Goal: Task Accomplishment & Management: Manage account settings

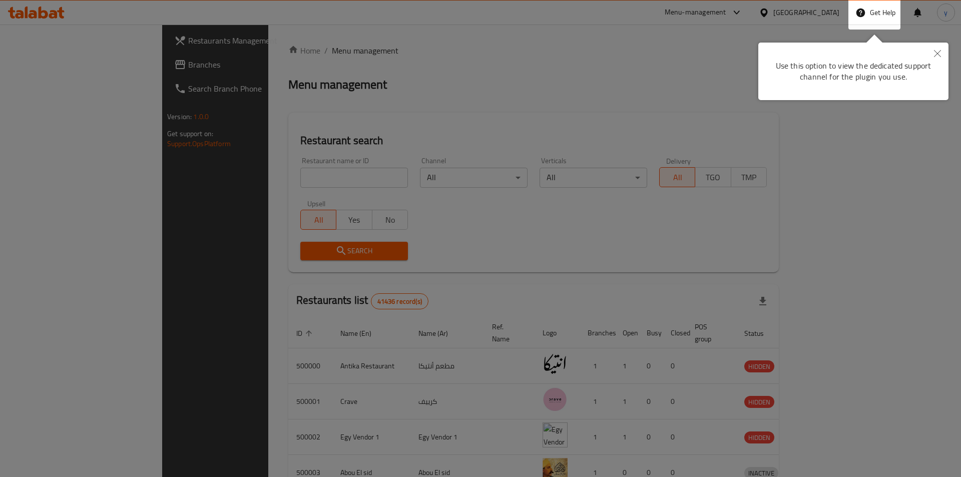
click at [937, 56] on icon "Close" at bounding box center [937, 53] width 7 height 7
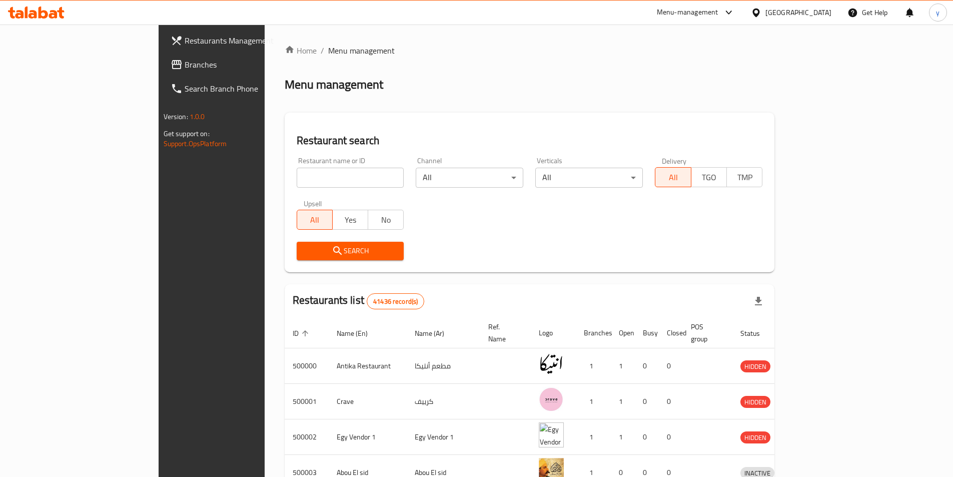
click at [824, 14] on div "Egypt" at bounding box center [799, 12] width 66 height 11
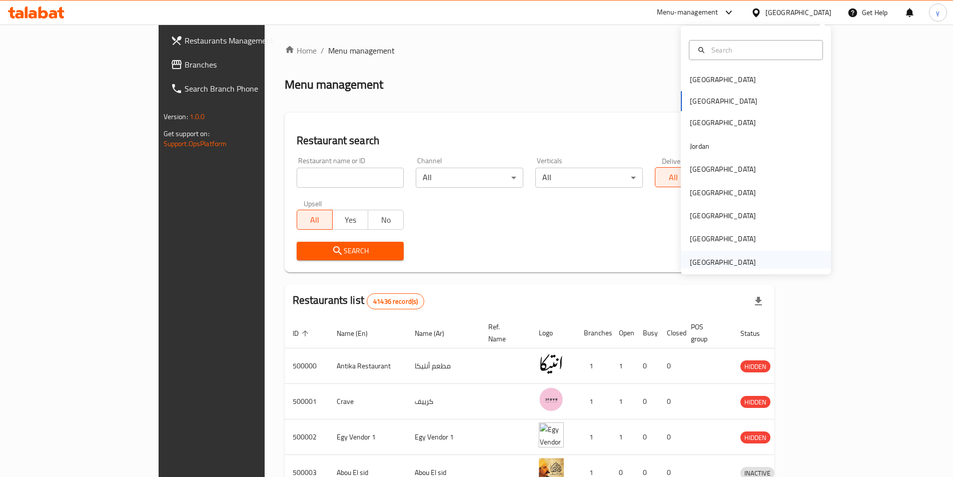
click at [721, 264] on div "[GEOGRAPHIC_DATA]" at bounding box center [723, 262] width 66 height 11
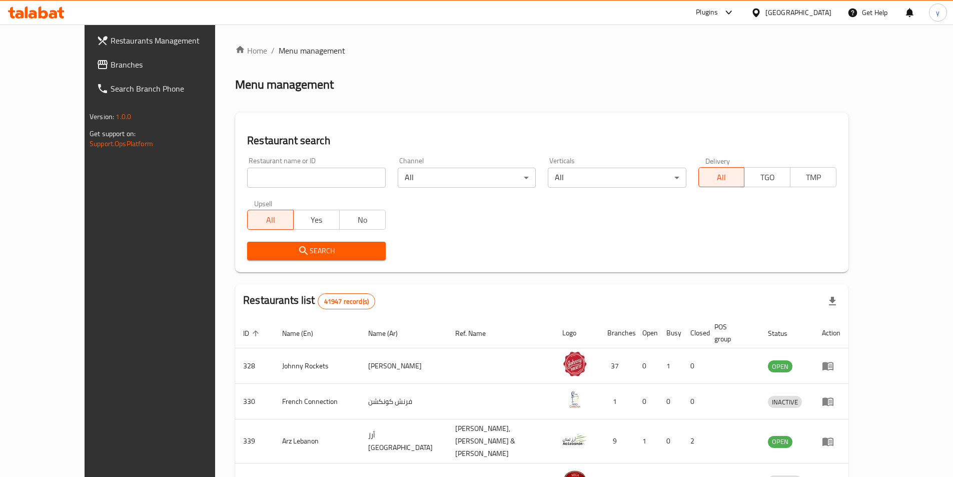
click at [111, 66] on span "Branches" at bounding box center [173, 65] width 125 height 12
click at [316, 170] on input "search" at bounding box center [316, 178] width 138 height 20
paste input "686556"
type input "686556"
click button "Search" at bounding box center [316, 251] width 138 height 19
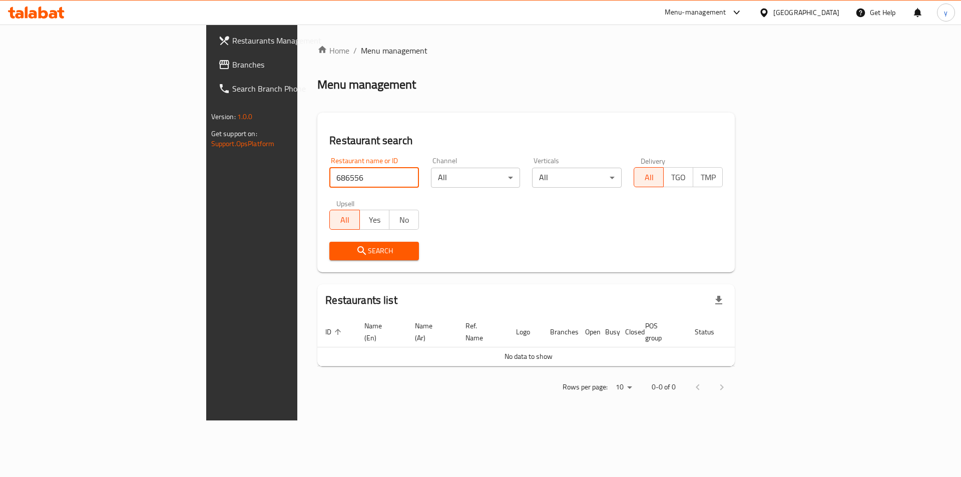
click at [232, 65] on span "Branches" at bounding box center [295, 65] width 127 height 12
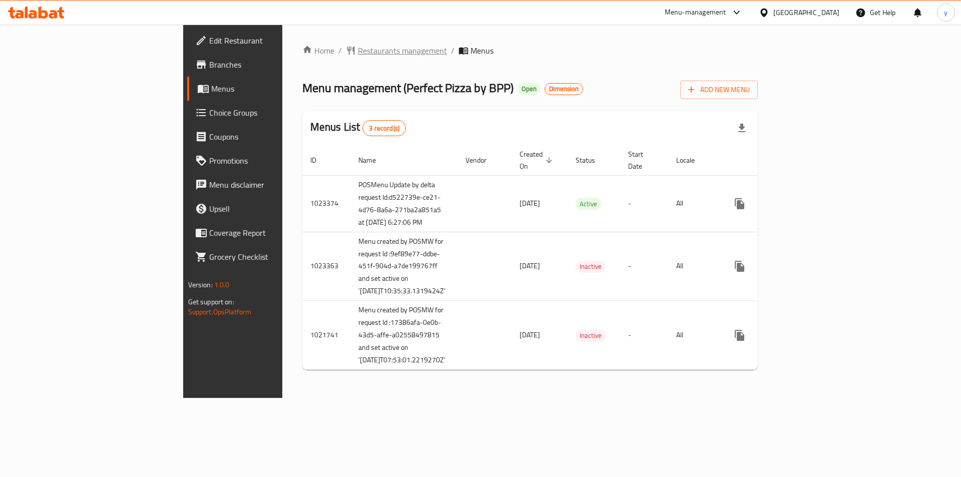
click at [358, 56] on span "Restaurants management" at bounding box center [402, 51] width 89 height 12
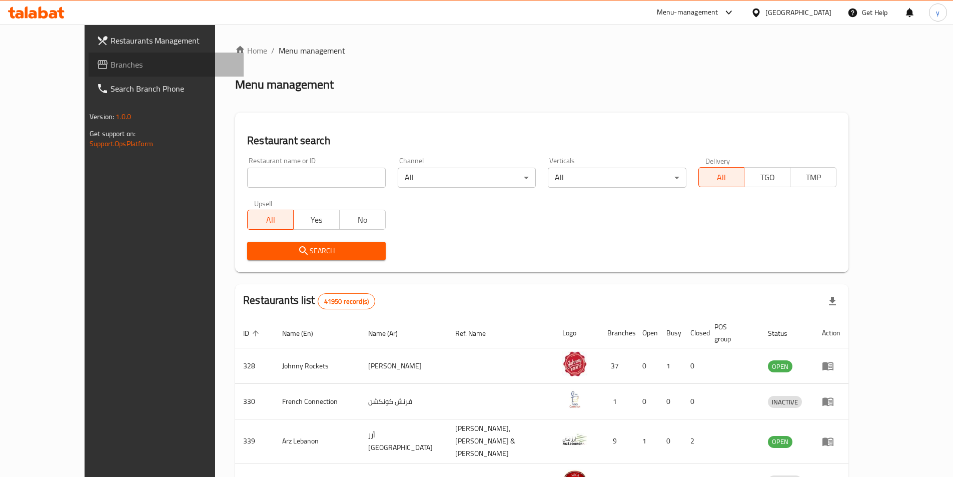
click at [97, 59] on icon at bounding box center [103, 65] width 12 height 12
click at [307, 179] on input "search" at bounding box center [316, 178] width 138 height 20
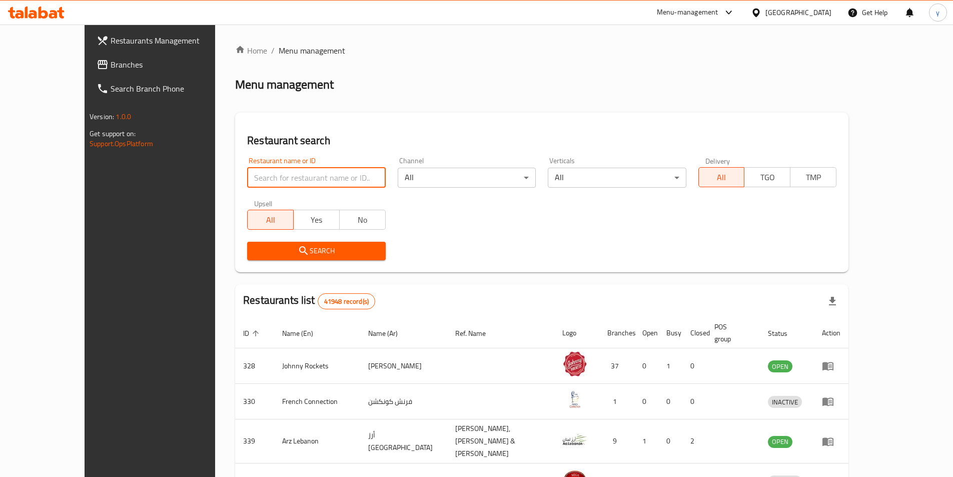
paste input "686556"
type input "686556"
click at [111, 66] on span "Branches" at bounding box center [173, 65] width 125 height 12
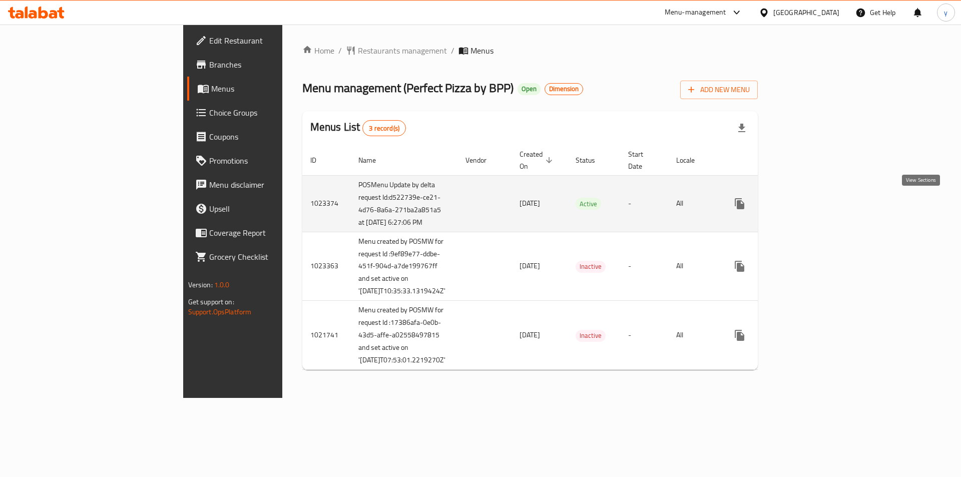
click at [824, 203] on link "enhanced table" at bounding box center [812, 204] width 24 height 24
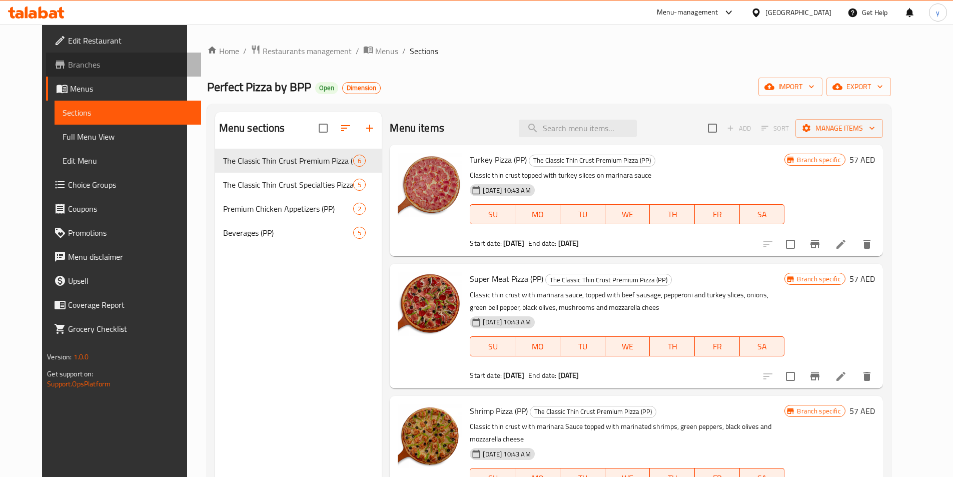
click at [68, 68] on span "Branches" at bounding box center [130, 65] width 125 height 12
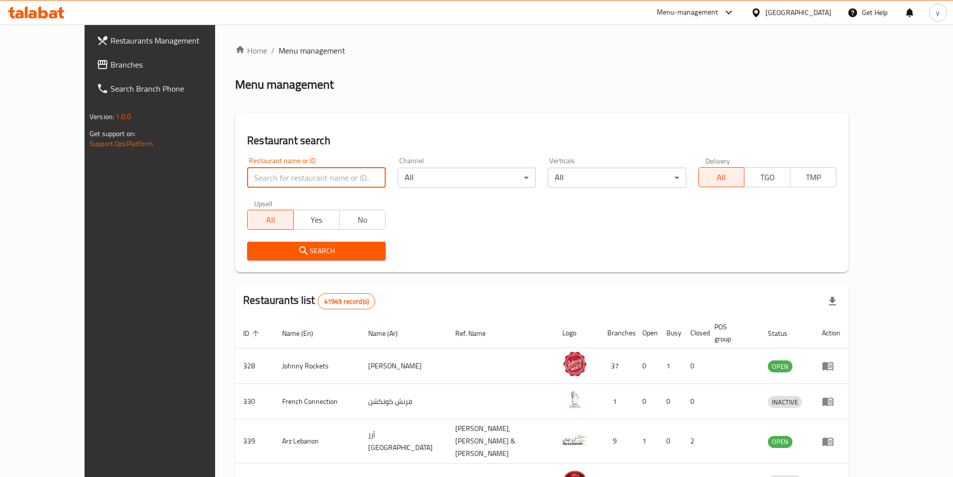
click at [247, 170] on input "search" at bounding box center [316, 178] width 138 height 20
paste input "686556"
type input "686556"
click button "Search" at bounding box center [316, 251] width 138 height 19
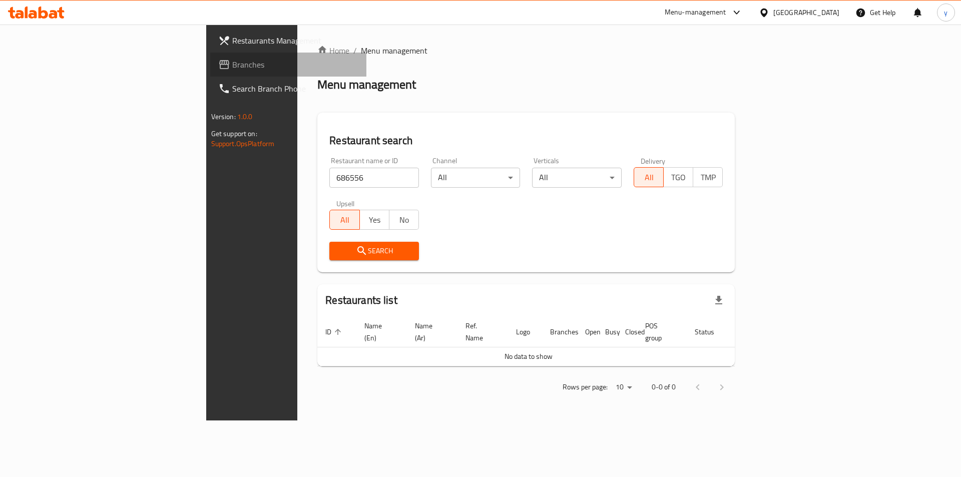
click at [232, 65] on span "Branches" at bounding box center [295, 65] width 127 height 12
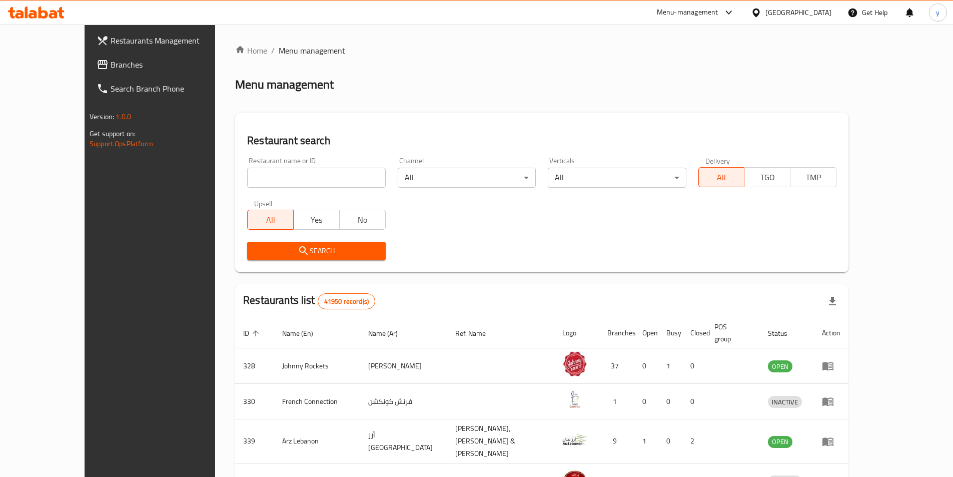
click at [111, 60] on span "Branches" at bounding box center [173, 65] width 125 height 12
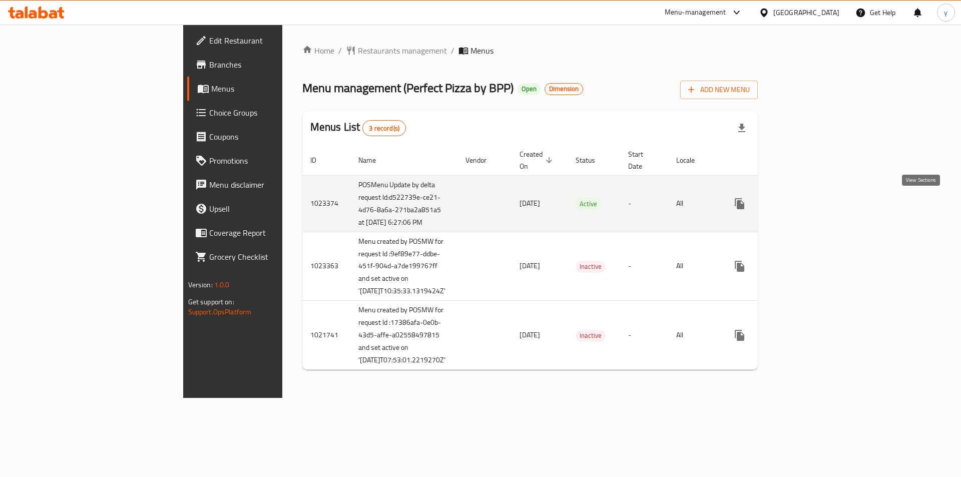
click at [818, 204] on icon "enhanced table" at bounding box center [812, 204] width 12 height 12
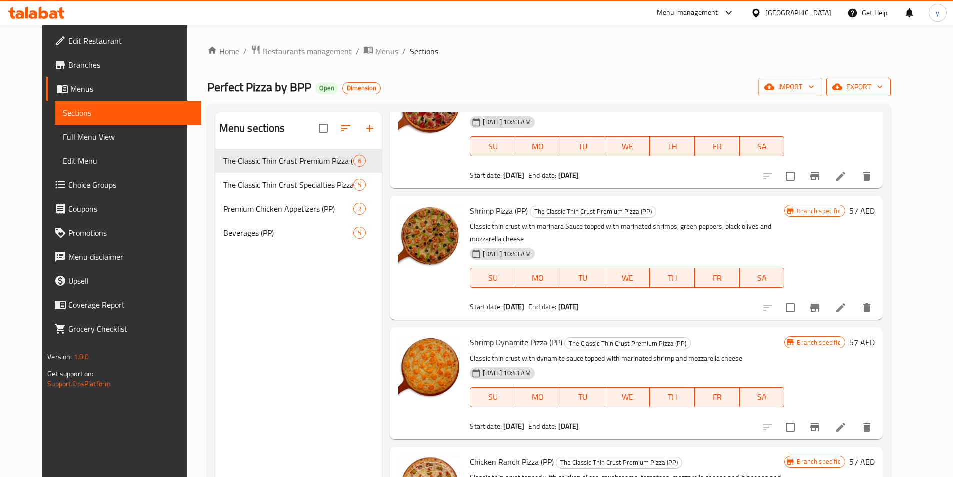
click at [883, 82] on span "export" at bounding box center [859, 87] width 49 height 13
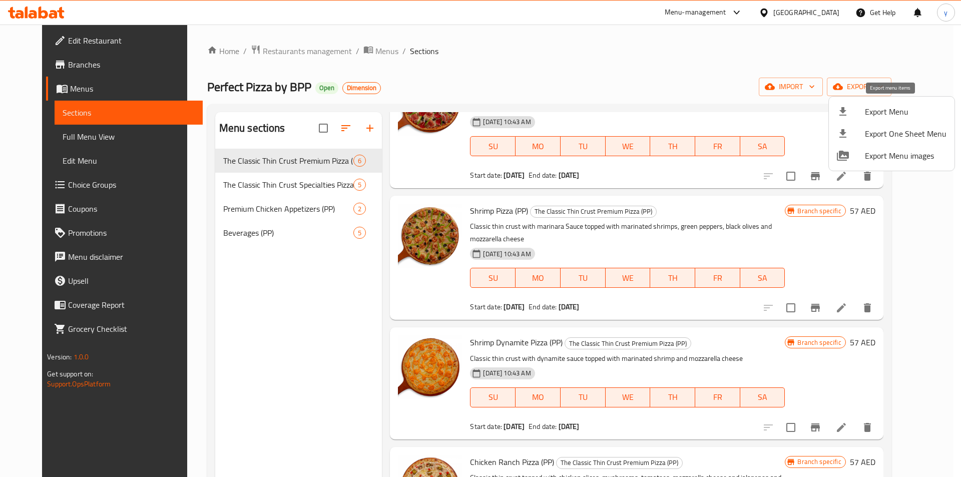
click at [884, 101] on li "Export Menu" at bounding box center [892, 112] width 126 height 22
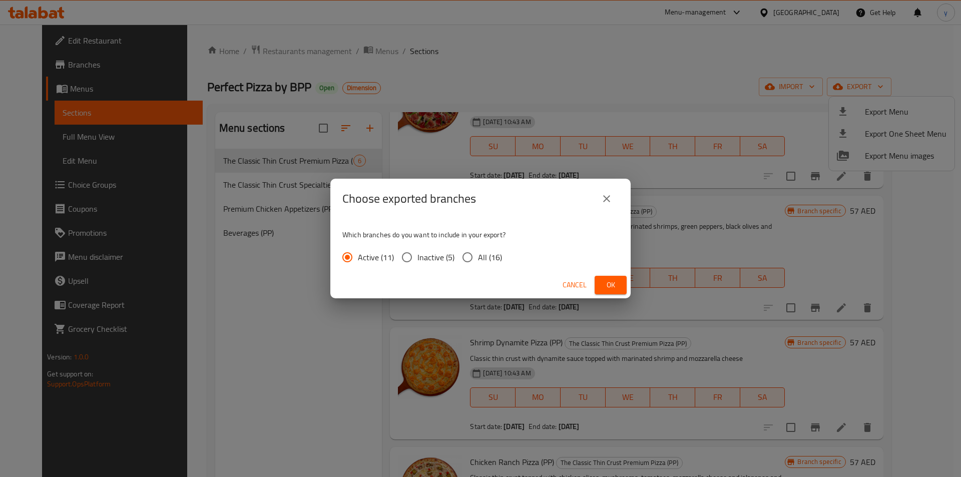
click at [476, 253] on input "All (16)" at bounding box center [467, 257] width 21 height 21
radio input "true"
click at [613, 287] on span "Ok" at bounding box center [611, 285] width 16 height 13
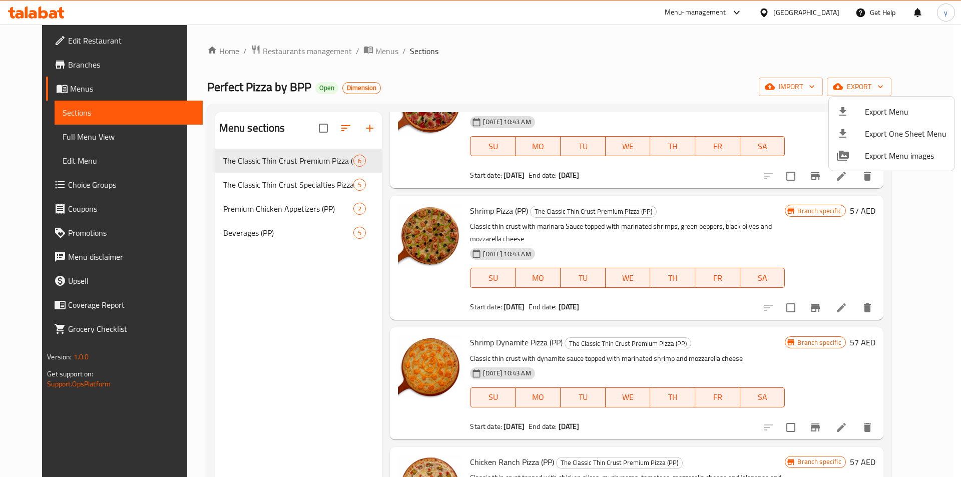
click at [35, 89] on div at bounding box center [480, 238] width 961 height 477
click at [70, 89] on span "Menus" at bounding box center [132, 89] width 125 height 12
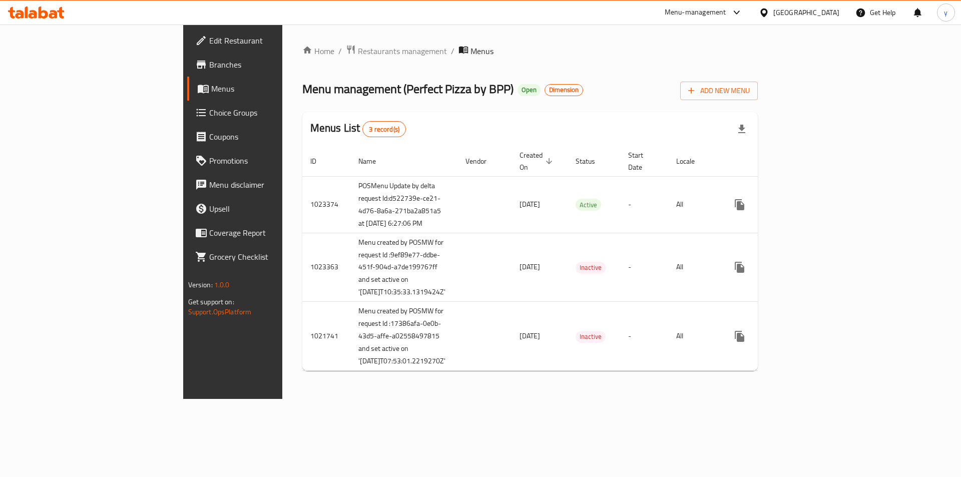
click at [187, 57] on link "Branches" at bounding box center [265, 65] width 157 height 24
